Goal: Information Seeking & Learning: Learn about a topic

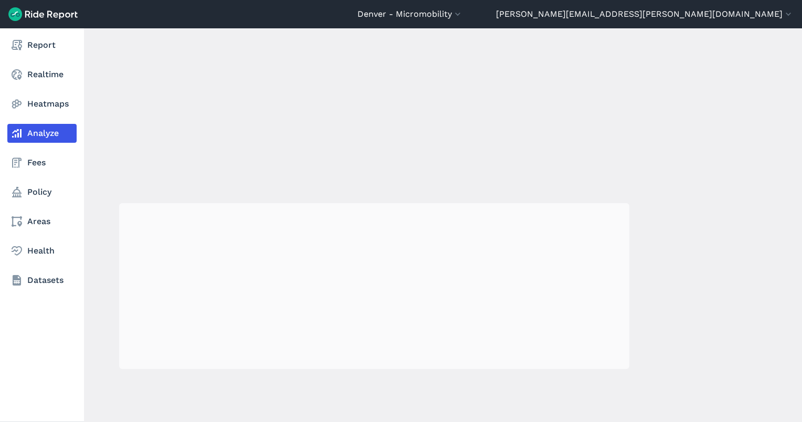
click at [24, 128] on link "Analyze" at bounding box center [41, 133] width 69 height 19
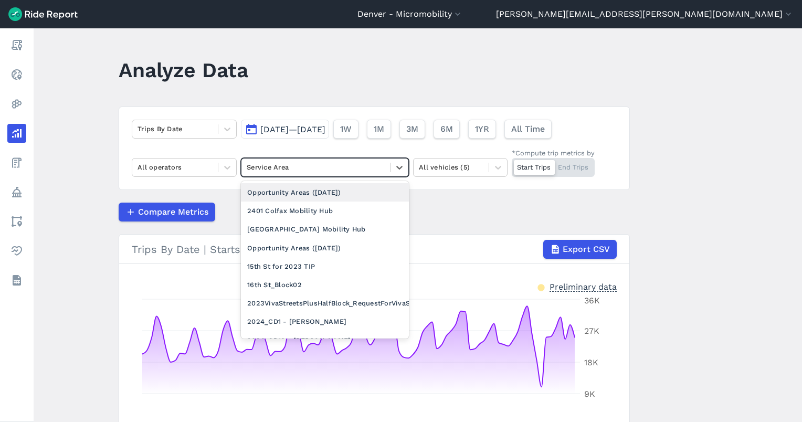
click at [345, 166] on div at bounding box center [316, 167] width 138 height 12
type input "dec"
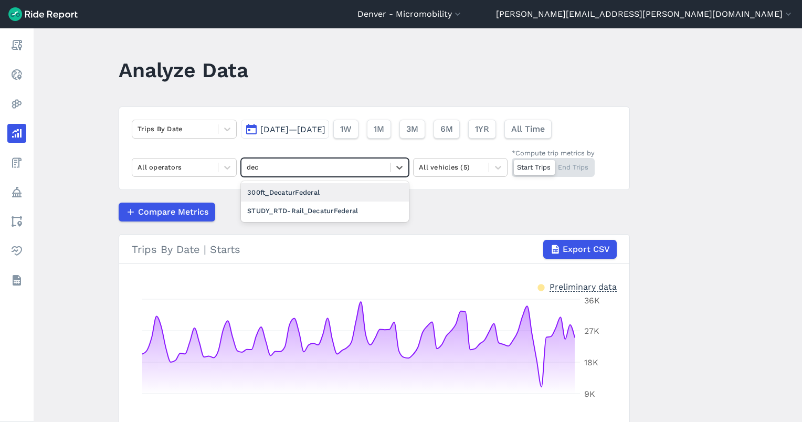
click at [317, 195] on div "300ft_DecaturFederal" at bounding box center [325, 192] width 168 height 18
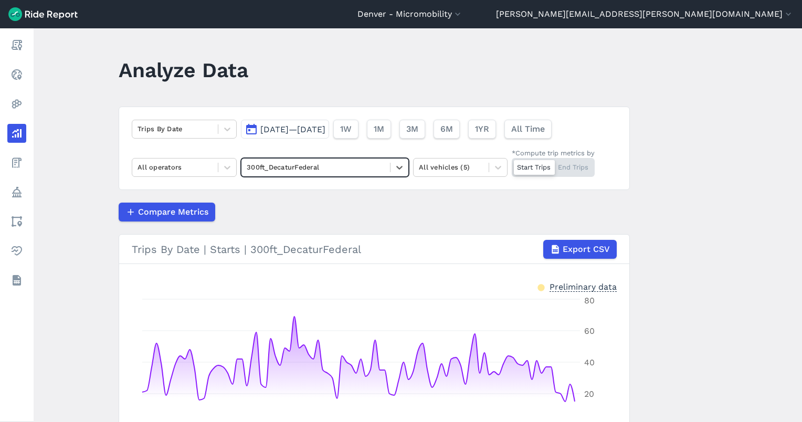
click at [570, 166] on div "Start Trips End Trips" at bounding box center [553, 167] width 83 height 19
click at [512, 165] on input "*Compute trip metrics by Start Trips End Trips" at bounding box center [512, 161] width 0 height 7
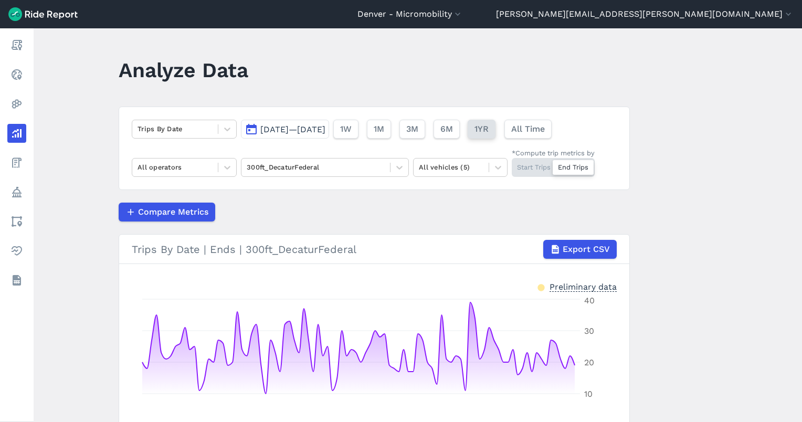
click at [489, 129] on span "1YR" at bounding box center [481, 129] width 14 height 13
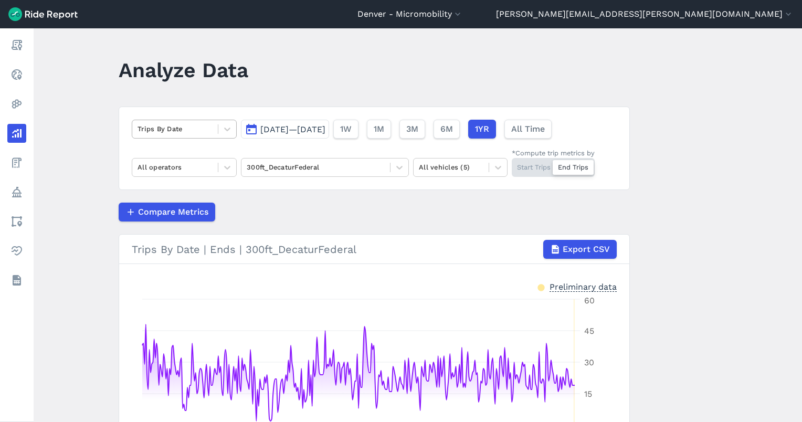
drag, startPoint x: 187, startPoint y: 113, endPoint x: 181, endPoint y: 122, distance: 10.9
click at [187, 113] on div "Trips By Date [DATE]—[DATE] 1W 1M 3M 6M 1YR All Time All operators 300ft_Decatu…" at bounding box center [374, 148] width 511 height 83
click at [178, 124] on div at bounding box center [174, 129] width 75 height 12
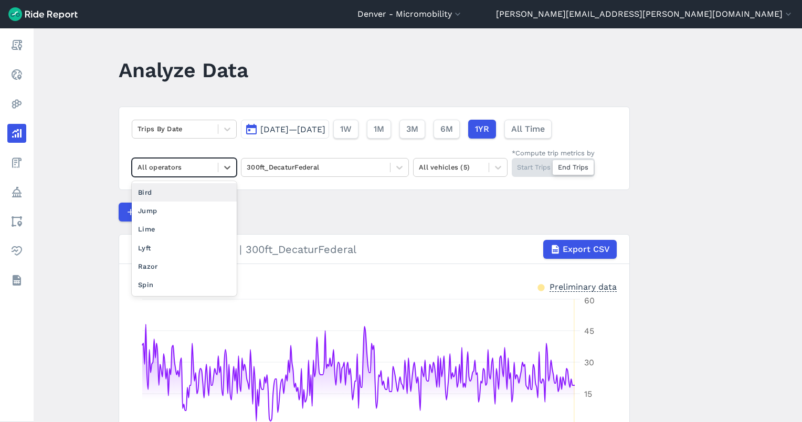
click at [191, 160] on div "All operators" at bounding box center [175, 167] width 86 height 16
click at [307, 169] on div at bounding box center [316, 167] width 138 height 12
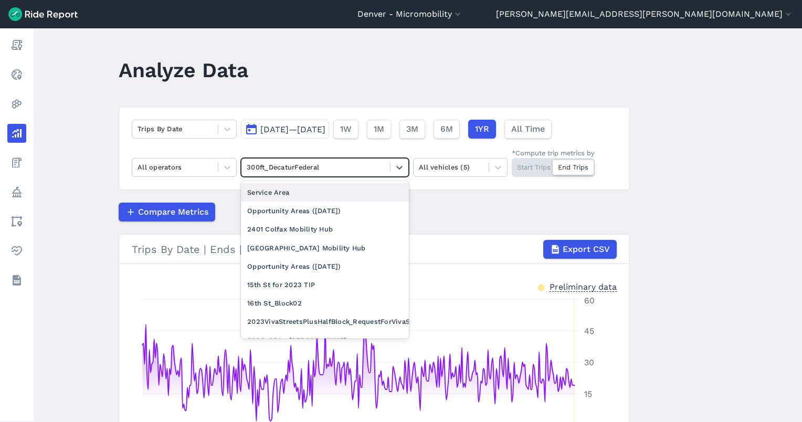
click at [292, 195] on div "Service Area" at bounding box center [325, 192] width 168 height 18
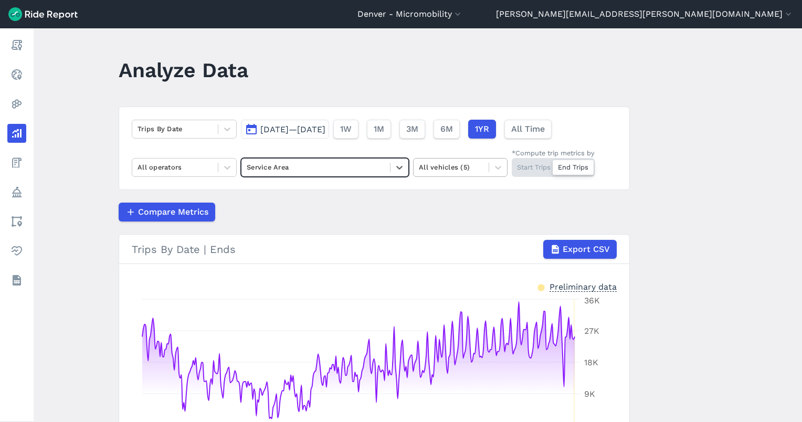
click at [454, 174] on div "All vehicles (5)" at bounding box center [450, 167] width 75 height 16
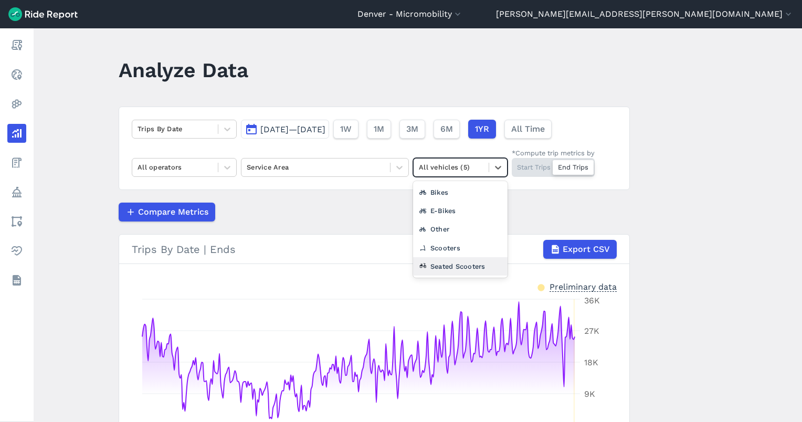
click at [444, 259] on div "Seated Scooters" at bounding box center [460, 266] width 94 height 18
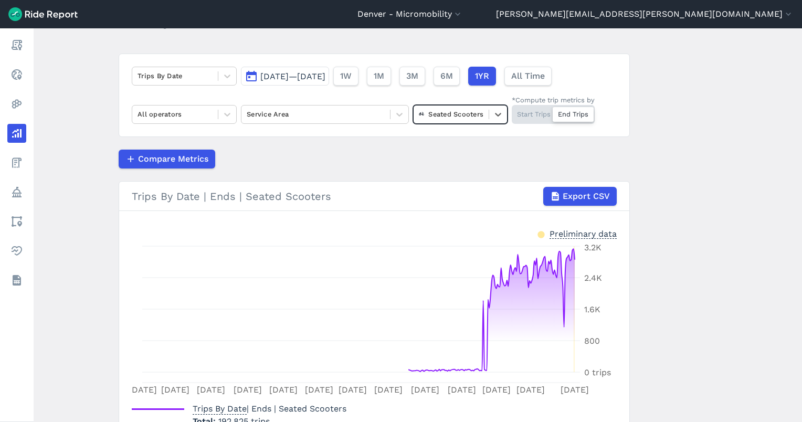
scroll to position [70, 0]
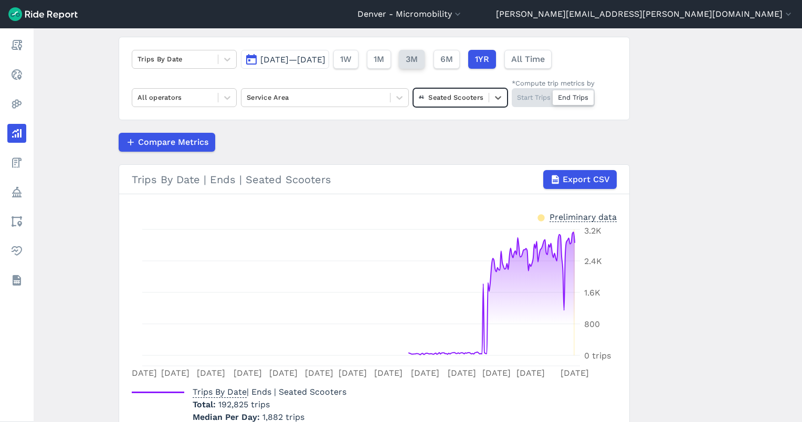
click at [418, 59] on span "3M" at bounding box center [412, 59] width 12 height 13
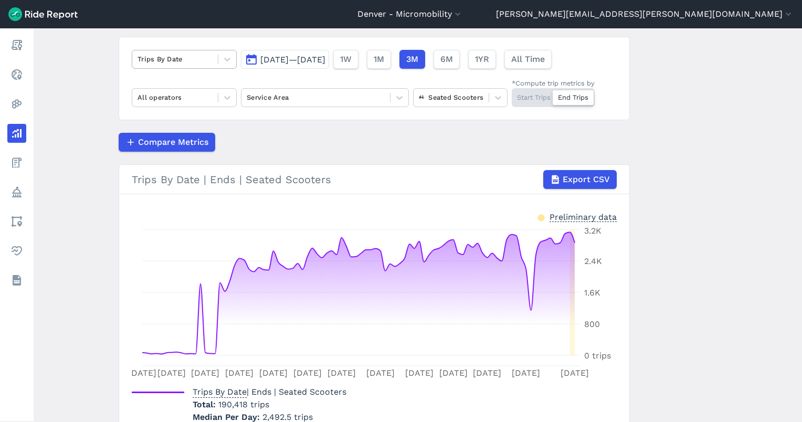
click at [196, 53] on div at bounding box center [174, 59] width 75 height 12
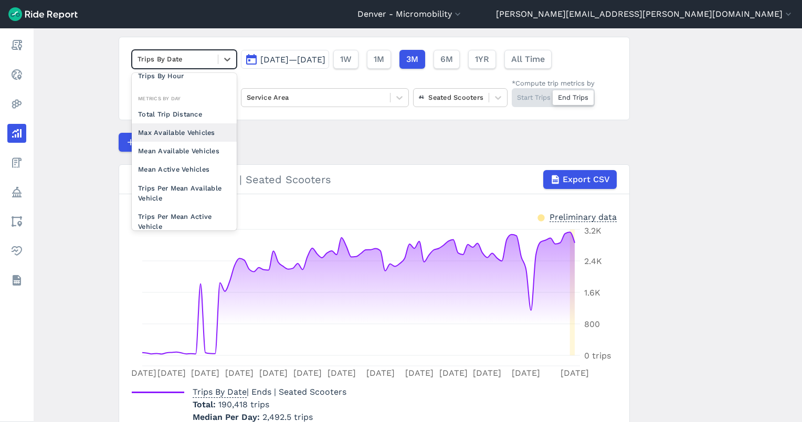
scroll to position [91, 0]
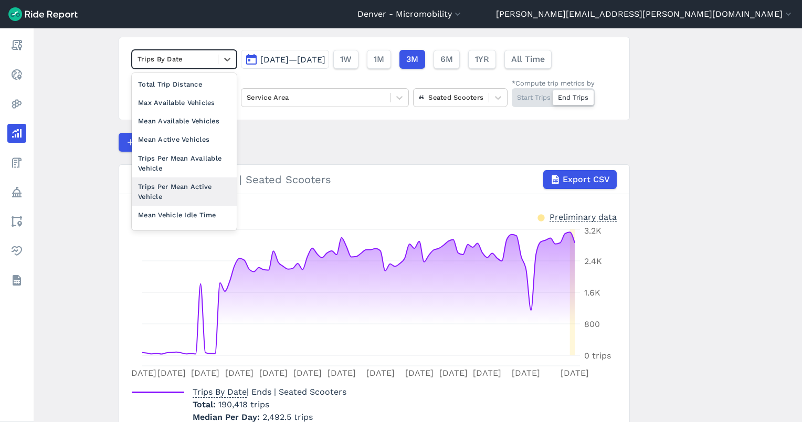
click at [188, 185] on div "Trips Per Mean Active Vehicle" at bounding box center [184, 191] width 105 height 28
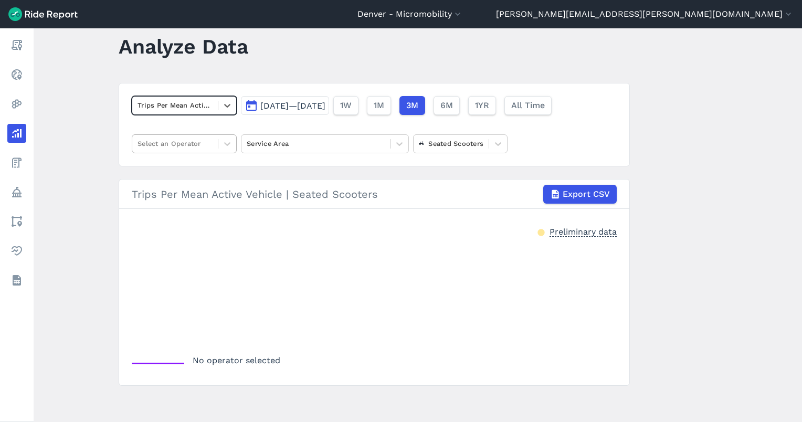
click at [213, 136] on div "Select an Operator" at bounding box center [175, 143] width 86 height 16
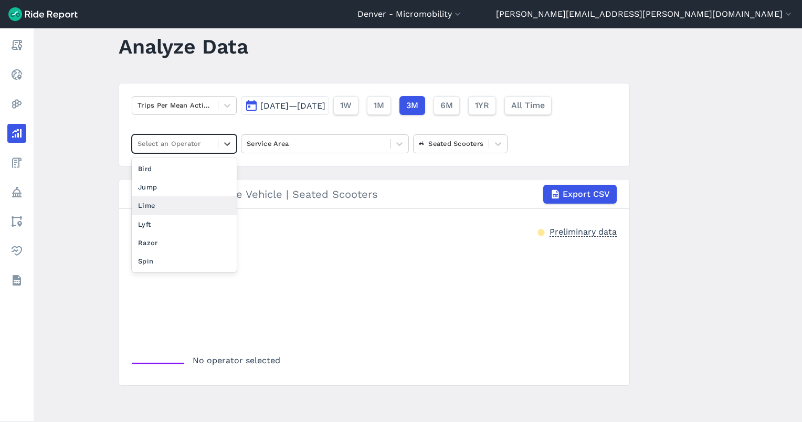
click at [181, 199] on div "Lime" at bounding box center [184, 205] width 105 height 18
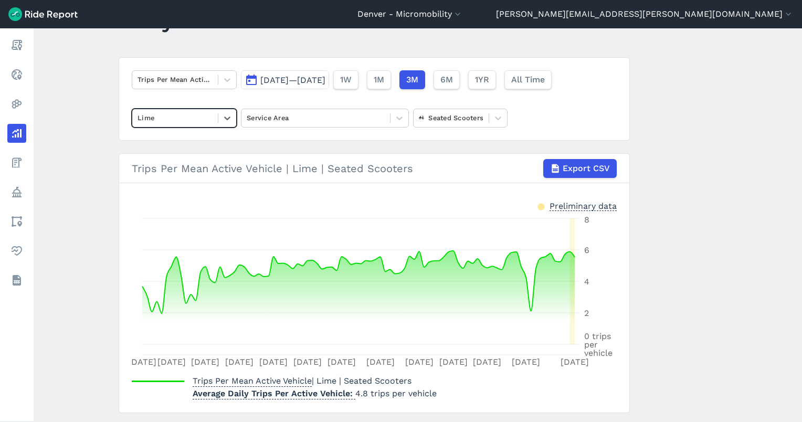
scroll to position [77, 0]
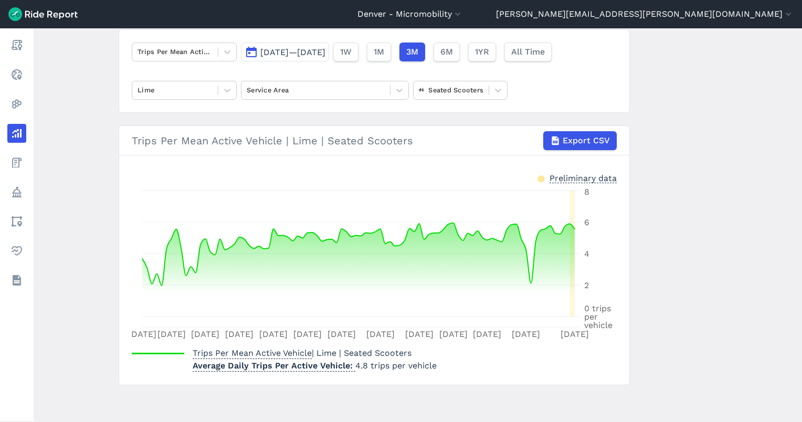
click at [325, 54] on span "[DATE]—[DATE]" at bounding box center [292, 52] width 65 height 10
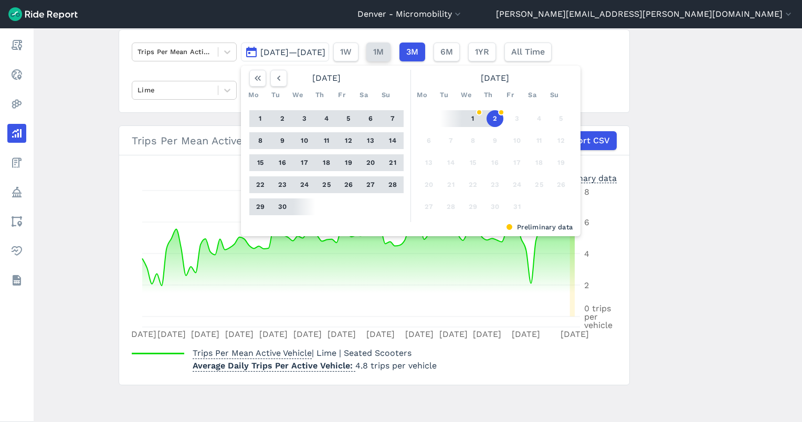
click at [390, 57] on button "1M" at bounding box center [378, 52] width 24 height 19
